Goal: Share content

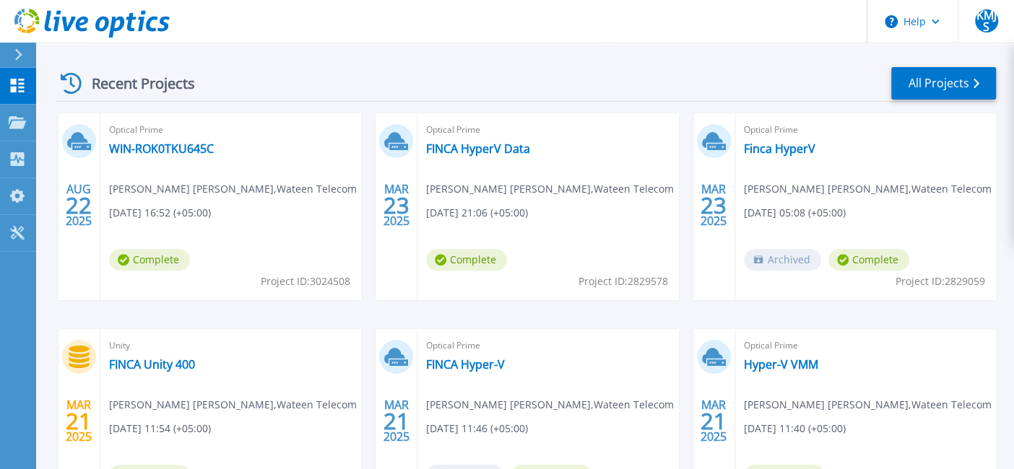
scroll to position [202, 0]
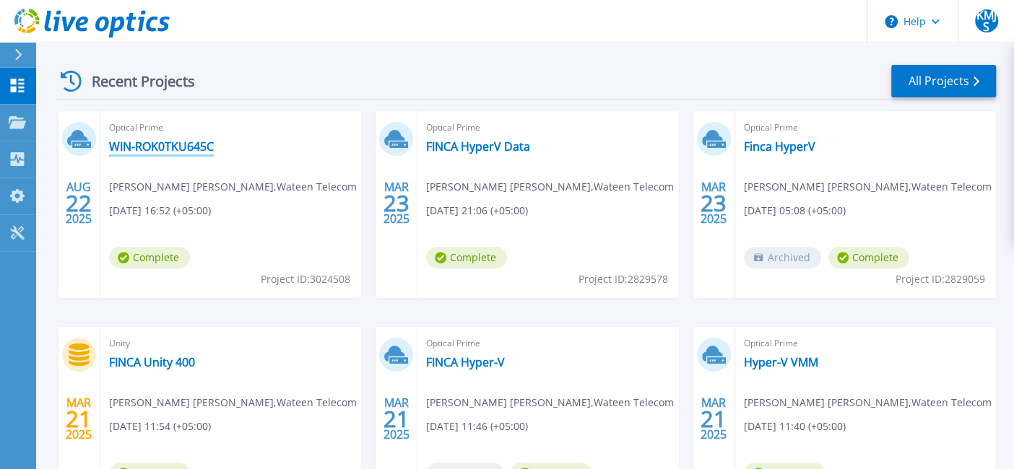
click at [160, 147] on link "WIN-ROK0TKU645C" at bounding box center [161, 146] width 105 height 14
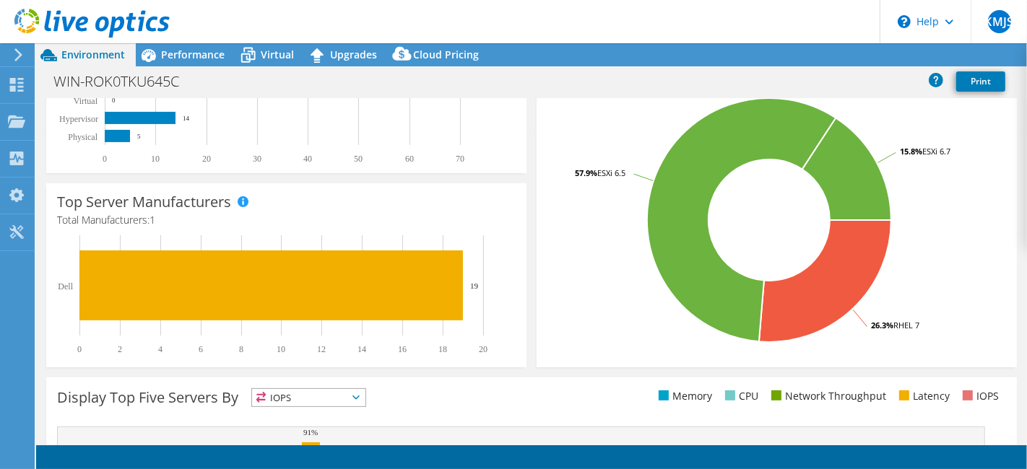
select select "USD"
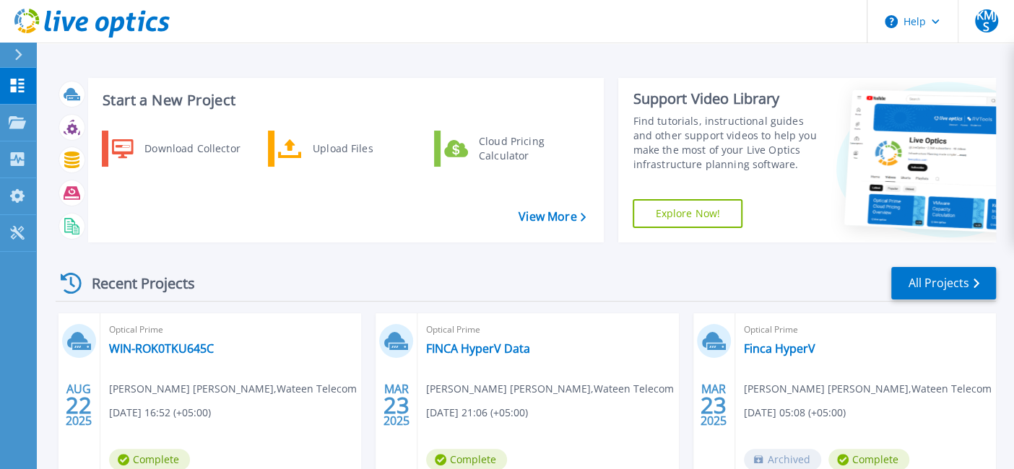
drag, startPoint x: 131, startPoint y: 348, endPoint x: 344, endPoint y: 335, distance: 214.1
click at [344, 335] on span "Optical Prime" at bounding box center [230, 330] width 243 height 16
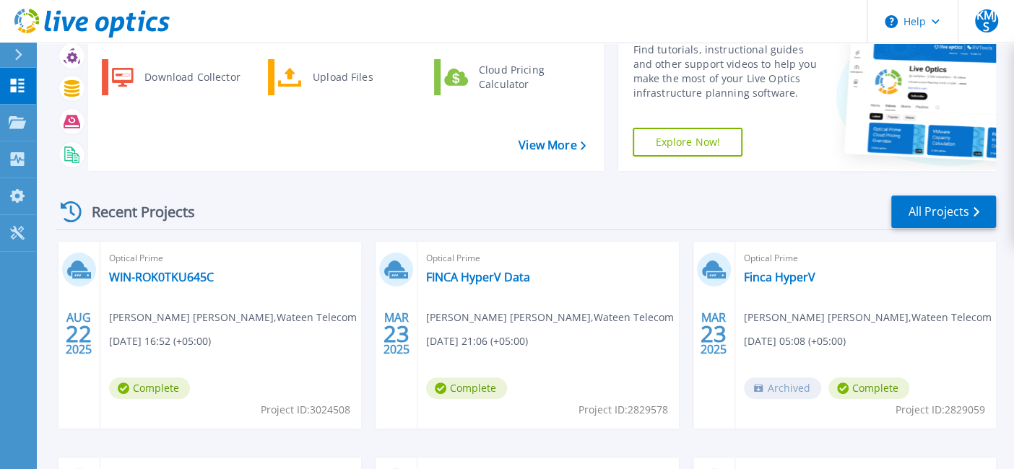
scroll to position [72, 0]
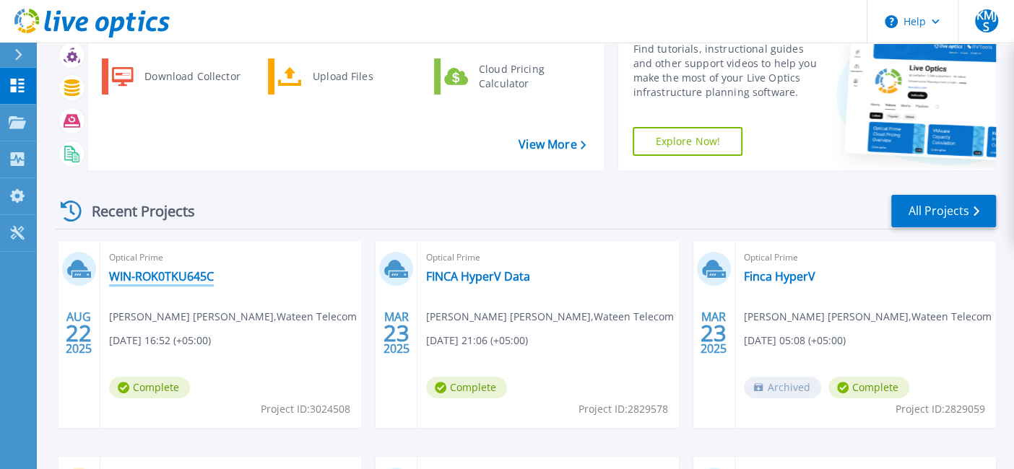
click at [197, 275] on link "WIN-ROK0TKU645C" at bounding box center [161, 276] width 105 height 14
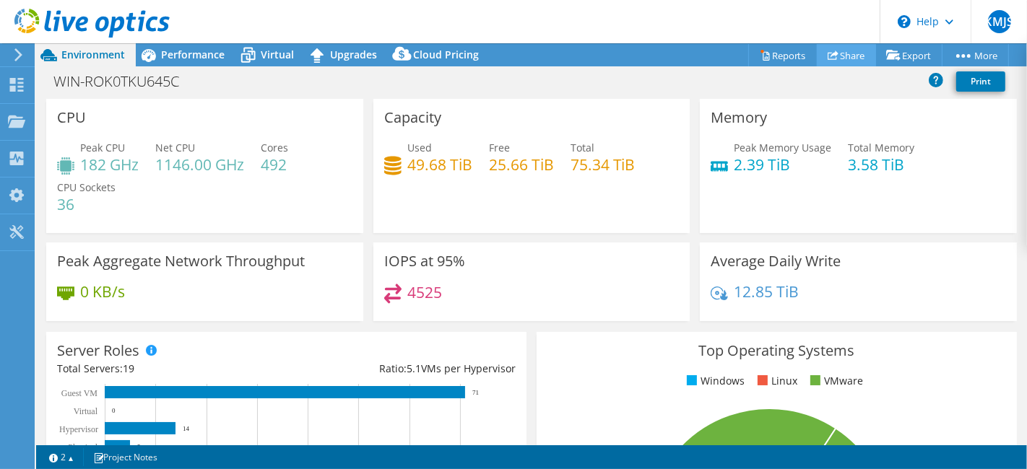
click at [833, 58] on link "Share" at bounding box center [846, 55] width 59 height 22
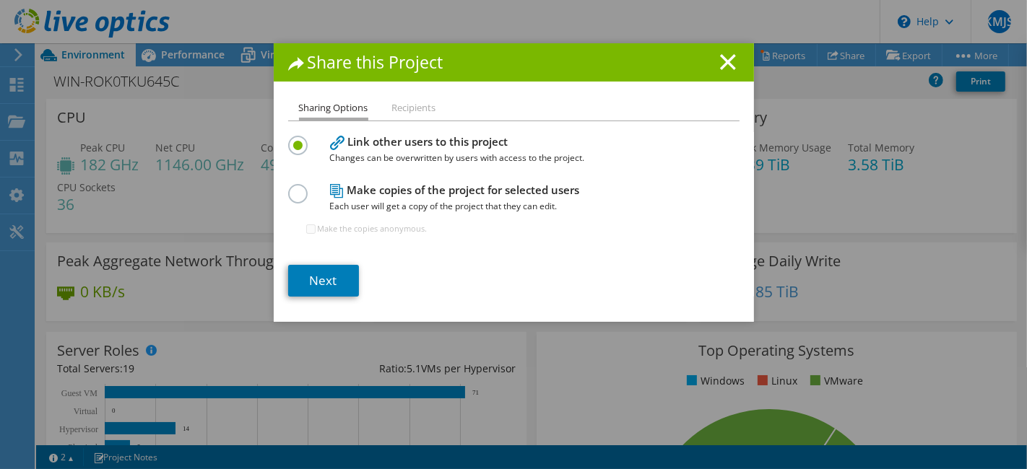
click at [291, 139] on label at bounding box center [300, 138] width 25 height 4
click at [0, 0] on input "radio" at bounding box center [0, 0] width 0 height 0
click at [392, 114] on li "Recipients" at bounding box center [414, 109] width 44 height 18
click at [292, 139] on label at bounding box center [300, 138] width 25 height 4
click at [0, 0] on input "radio" at bounding box center [0, 0] width 0 height 0
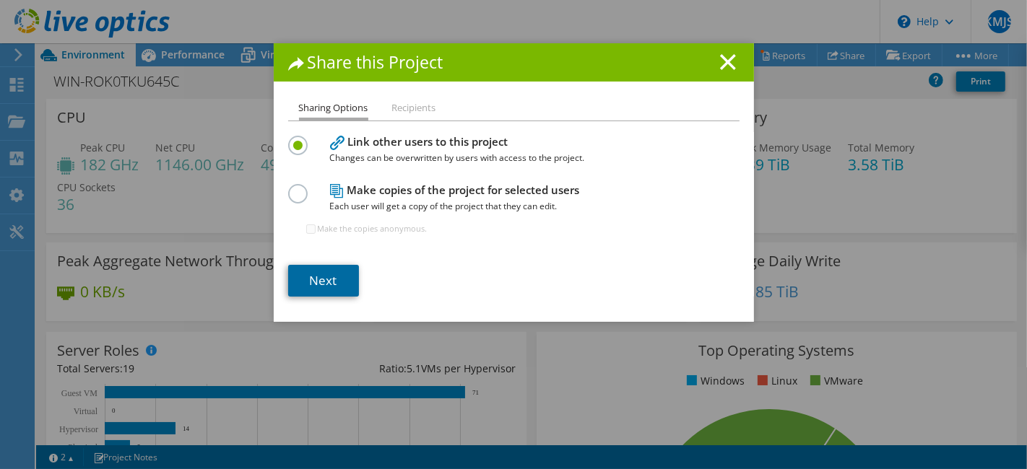
click at [319, 284] on link "Next" at bounding box center [323, 281] width 71 height 32
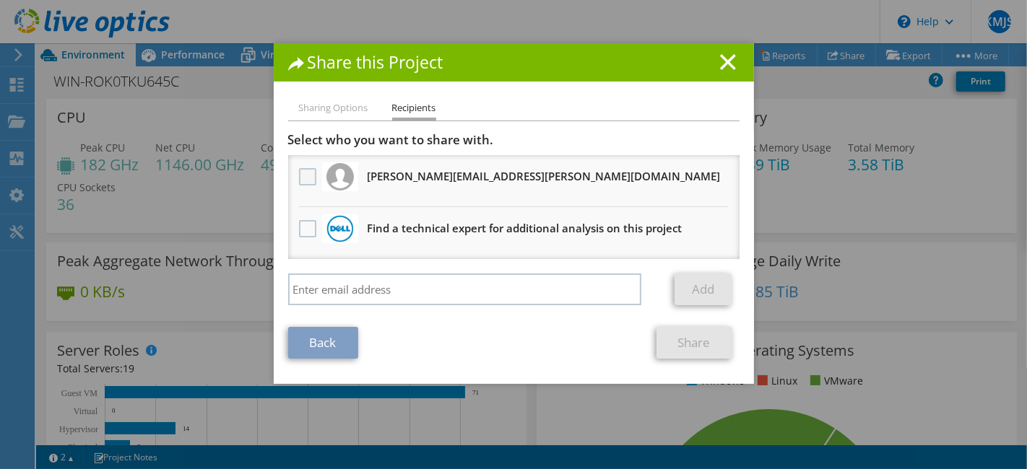
click at [299, 175] on label at bounding box center [309, 176] width 21 height 17
click at [0, 0] on input "checkbox" at bounding box center [0, 0] width 0 height 0
click at [708, 340] on link "Share" at bounding box center [694, 343] width 76 height 32
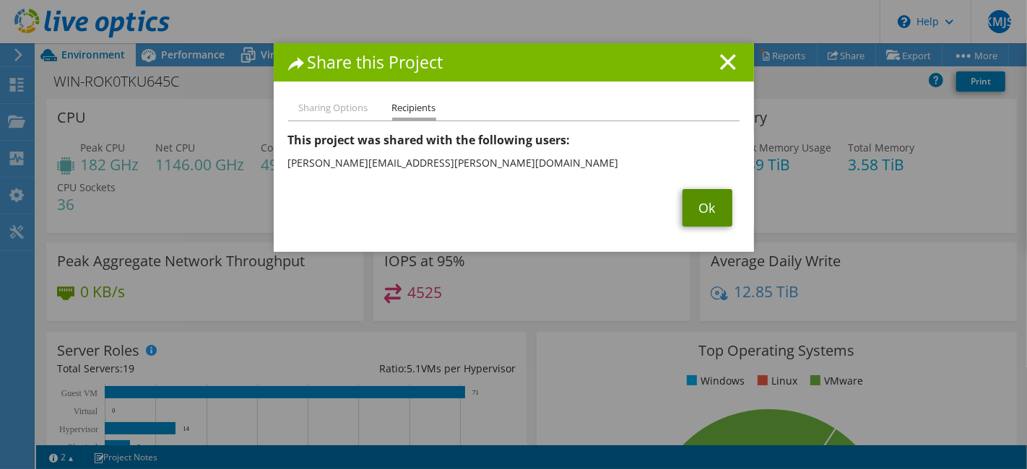
click at [703, 209] on link "Ok" at bounding box center [707, 208] width 50 height 38
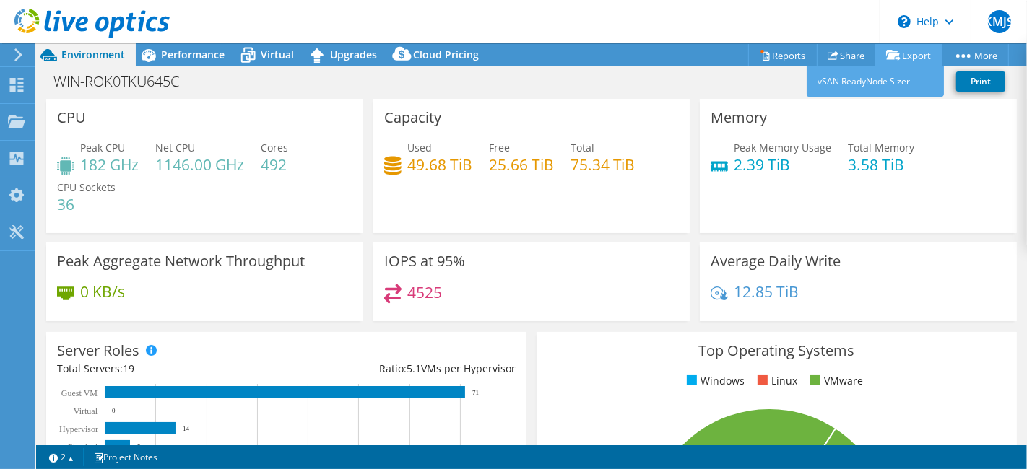
click at [906, 53] on link "Export" at bounding box center [908, 55] width 67 height 22
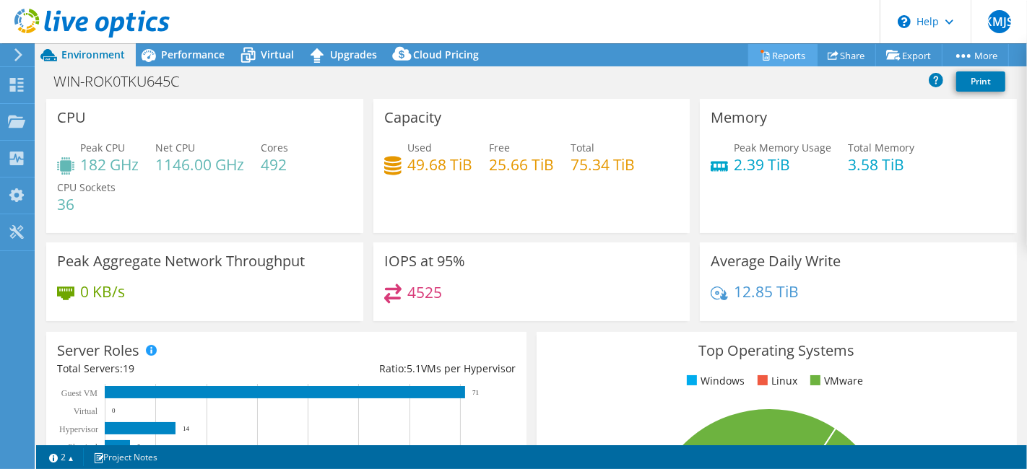
click at [762, 56] on link "Reports" at bounding box center [782, 55] width 69 height 22
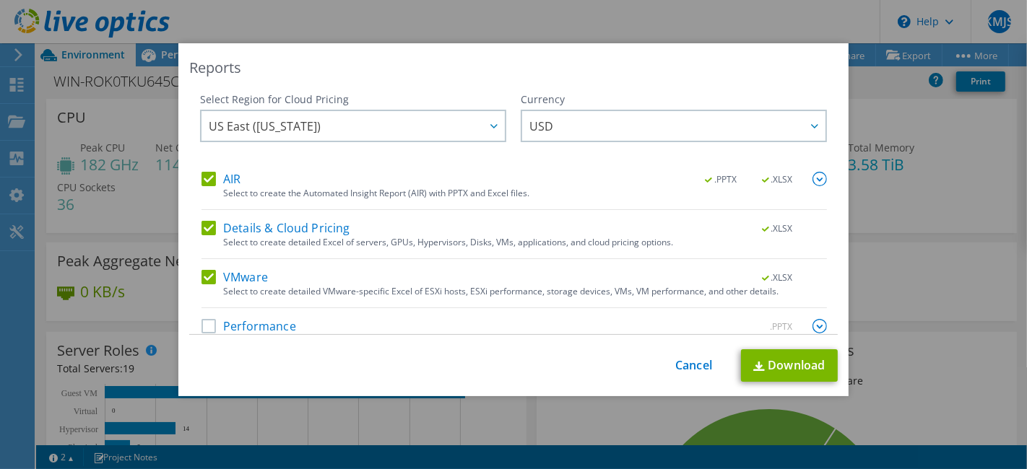
scroll to position [20, 0]
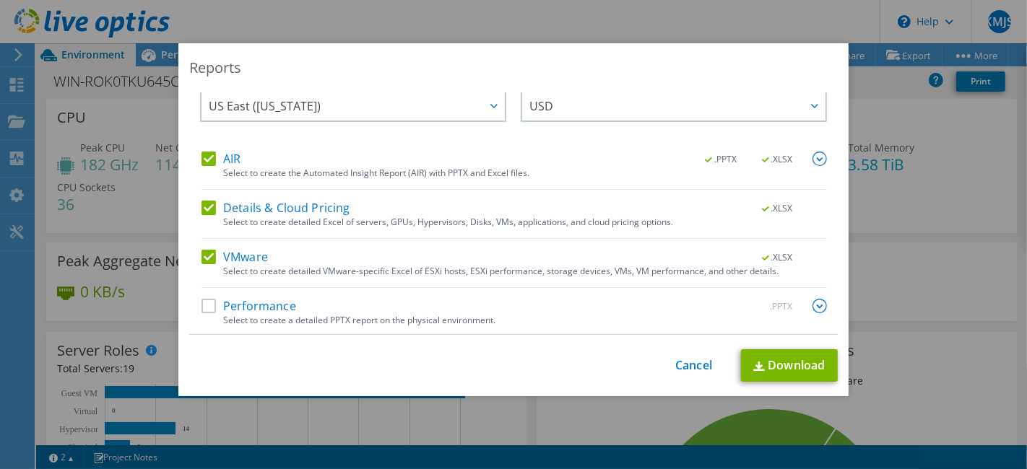
click at [202, 307] on label "Performance" at bounding box center [248, 306] width 95 height 14
click at [0, 0] on input "Performance" at bounding box center [0, 0] width 0 height 0
click at [762, 369] on link "Download" at bounding box center [789, 365] width 97 height 32
